Goal: Information Seeking & Learning: Learn about a topic

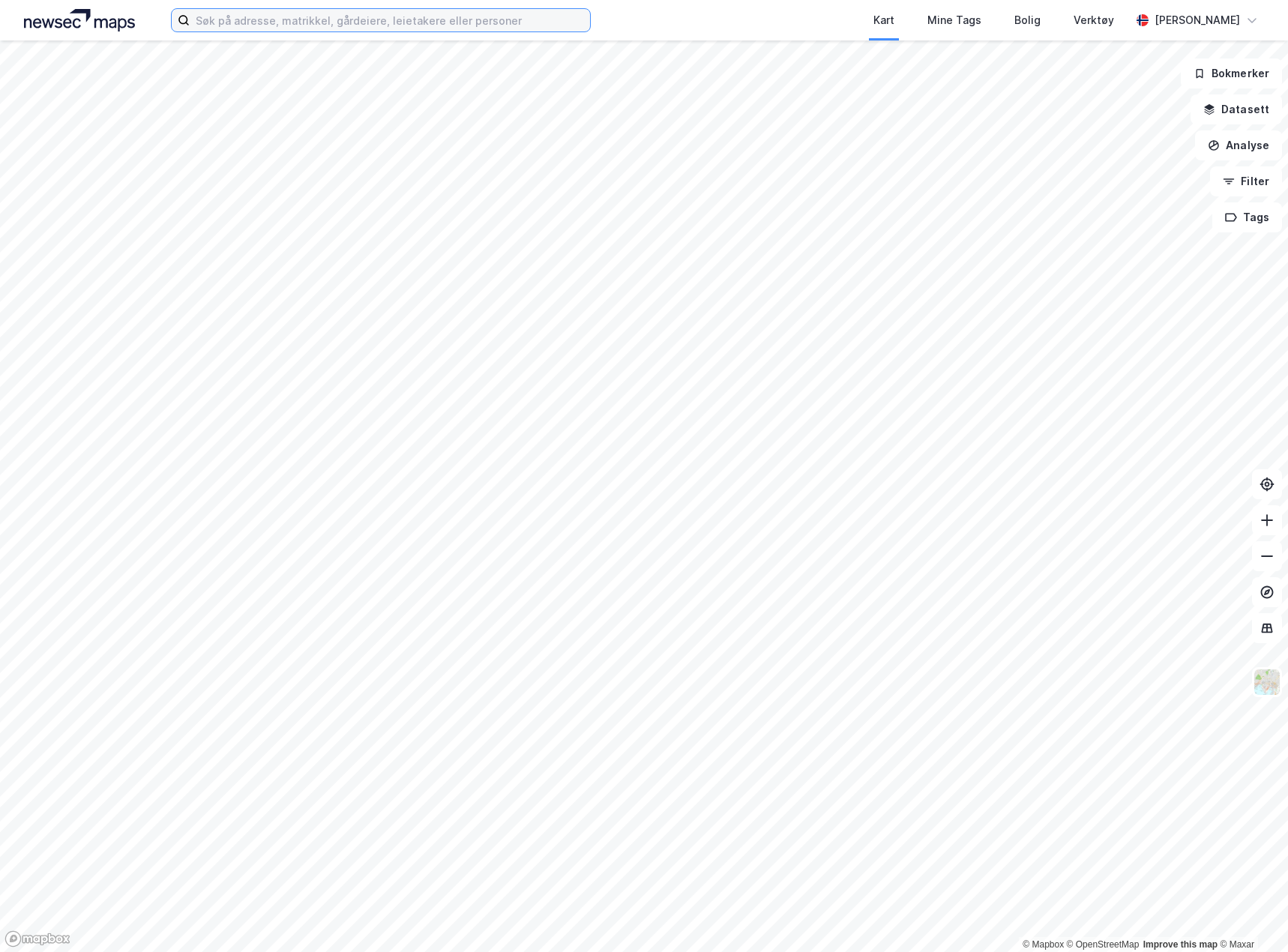
click at [308, 28] on input at bounding box center [390, 20] width 400 height 23
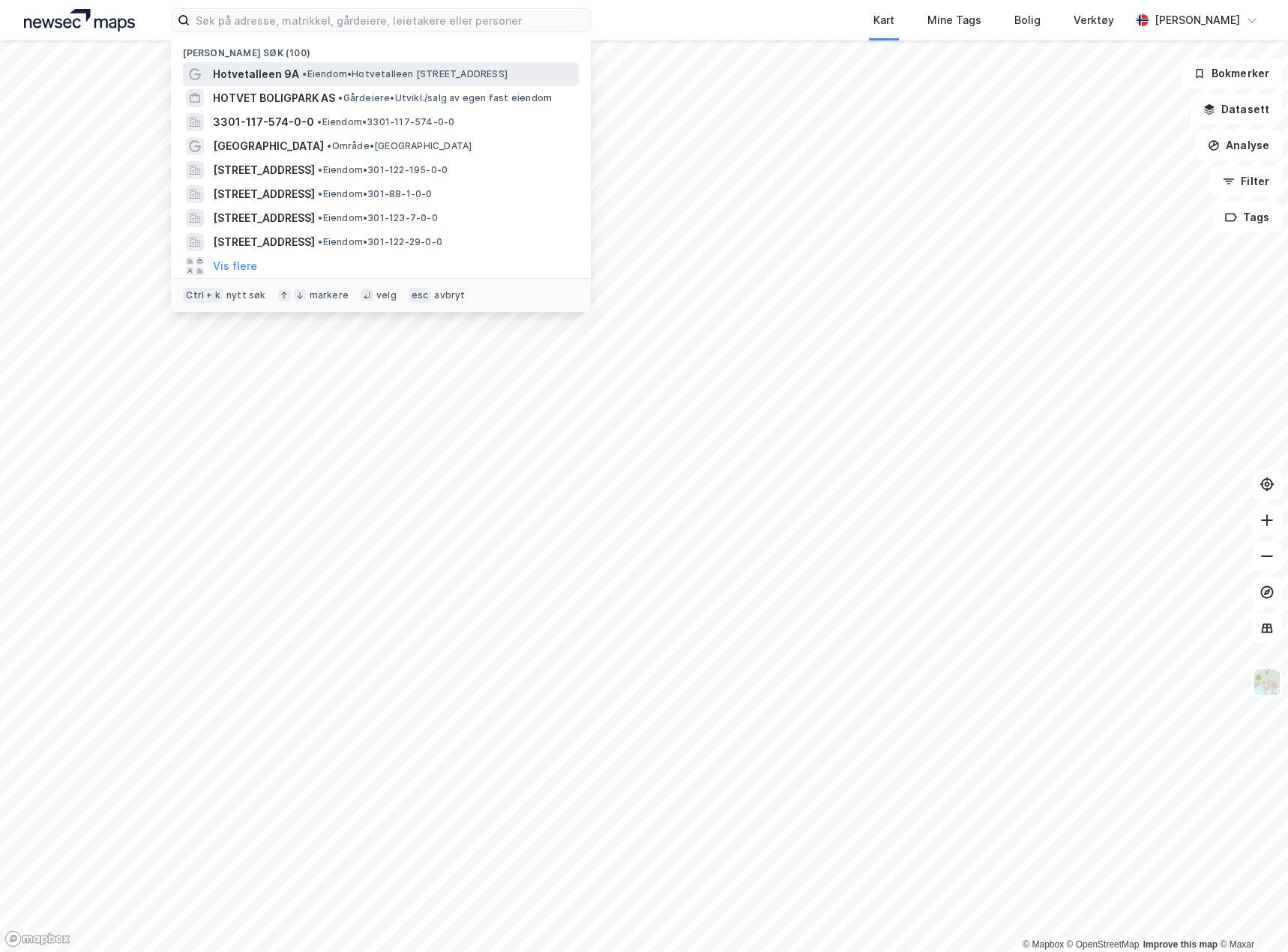
click at [280, 65] on span "Hotvetalleen 9A" at bounding box center [256, 74] width 86 height 18
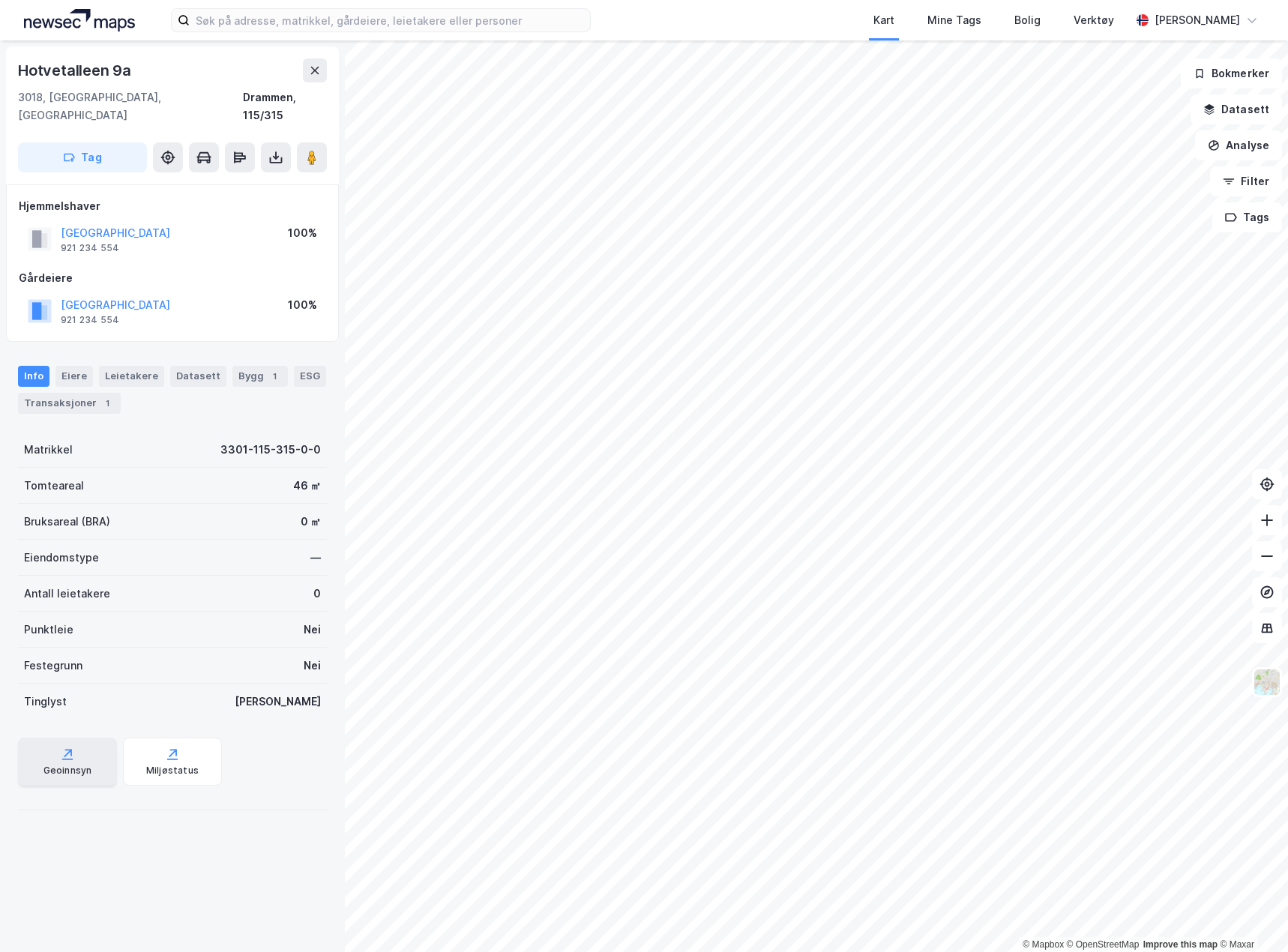
click at [72, 764] on div "Geoinnsyn" at bounding box center [68, 770] width 49 height 12
